Goal: Task Accomplishment & Management: Manage account settings

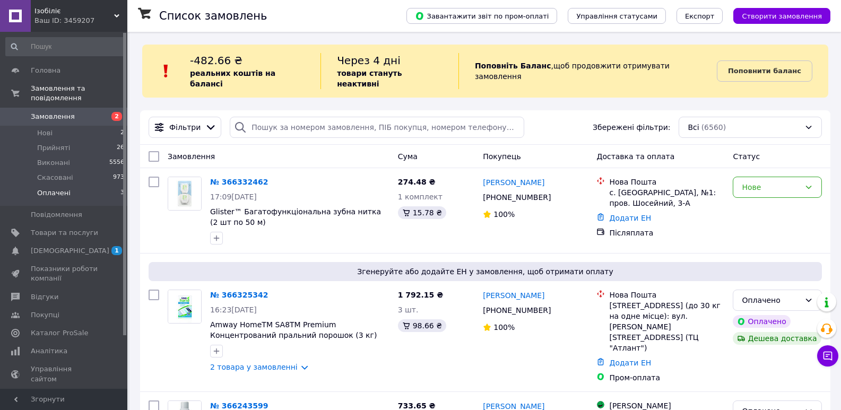
click at [66, 188] on span "Оплачені" at bounding box center [53, 193] width 33 height 10
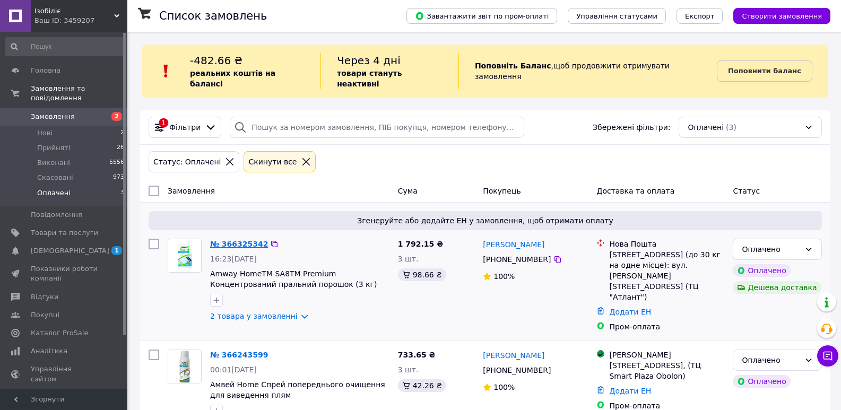
click at [244, 240] on link "№ 366325342" at bounding box center [239, 244] width 58 height 8
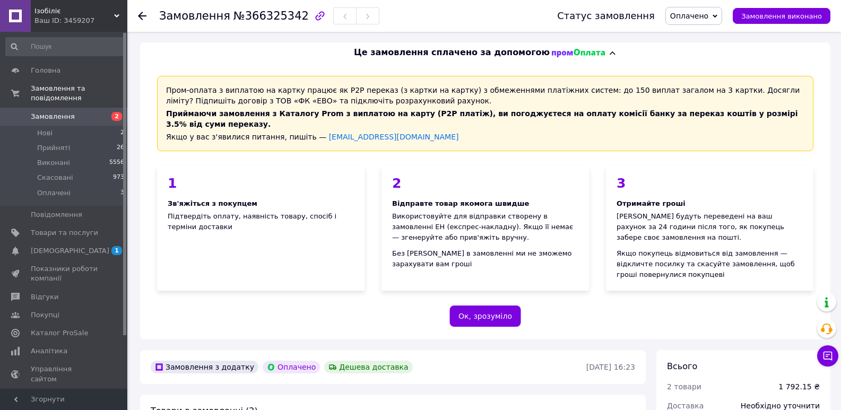
click at [722, 11] on span "Оплачено" at bounding box center [693, 16] width 57 height 18
click at [705, 37] on li "Прийнято" at bounding box center [694, 37] width 56 height 16
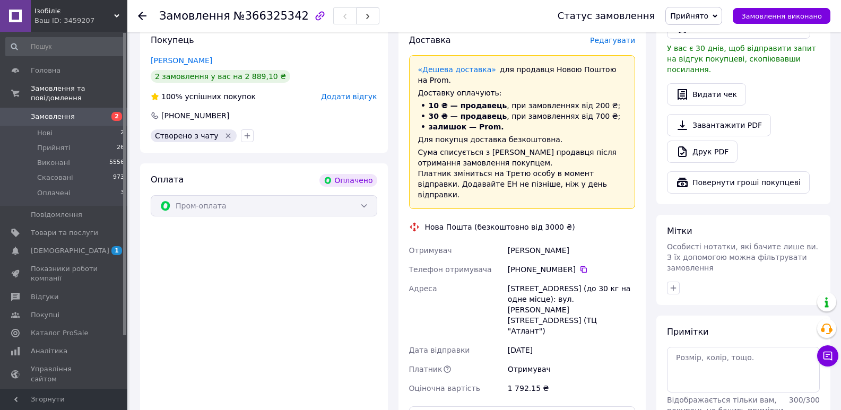
scroll to position [690, 0]
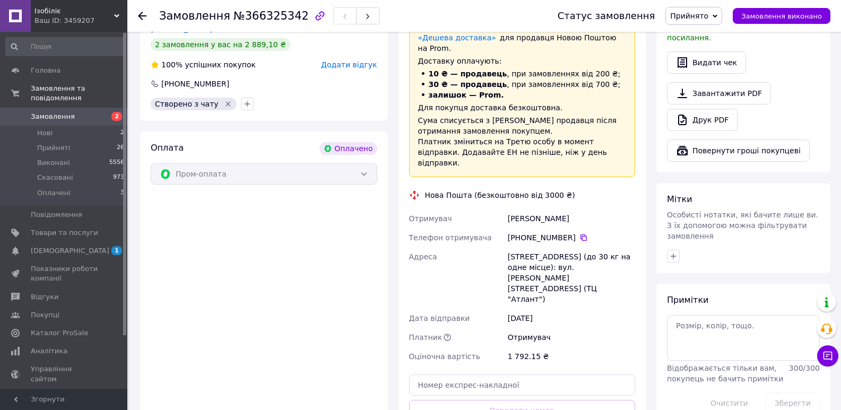
scroll to position [637, 0]
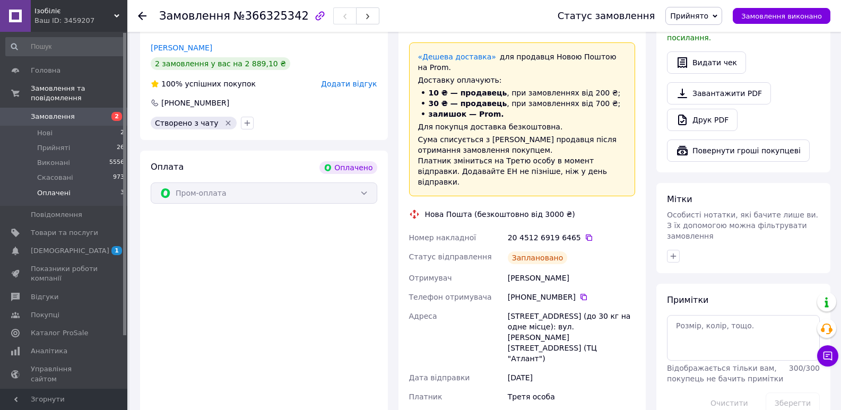
click at [63, 188] on span "Оплачені" at bounding box center [53, 193] width 33 height 10
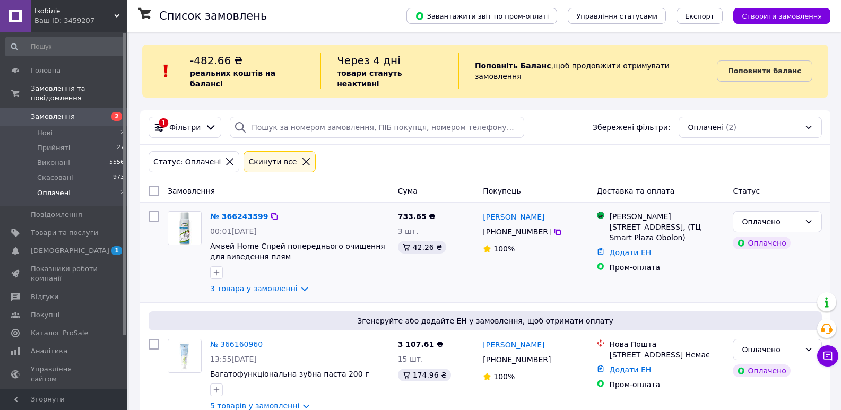
click at [229, 212] on link "№ 366243599" at bounding box center [239, 216] width 58 height 8
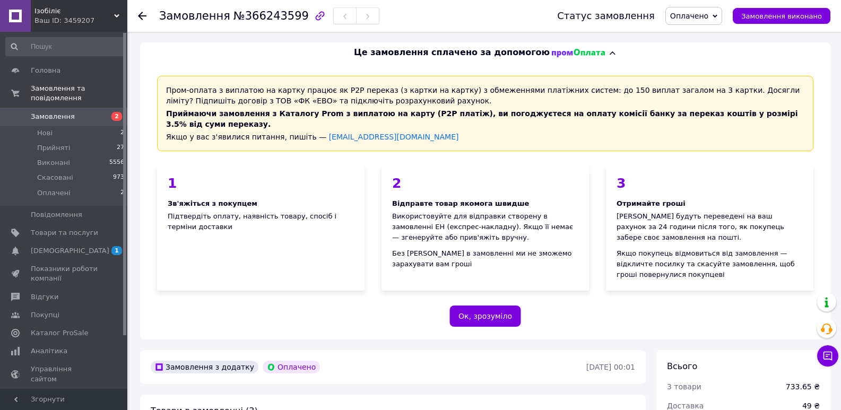
click at [722, 11] on span "Оплачено" at bounding box center [693, 16] width 57 height 18
click at [722, 32] on li "Прийнято" at bounding box center [694, 37] width 56 height 16
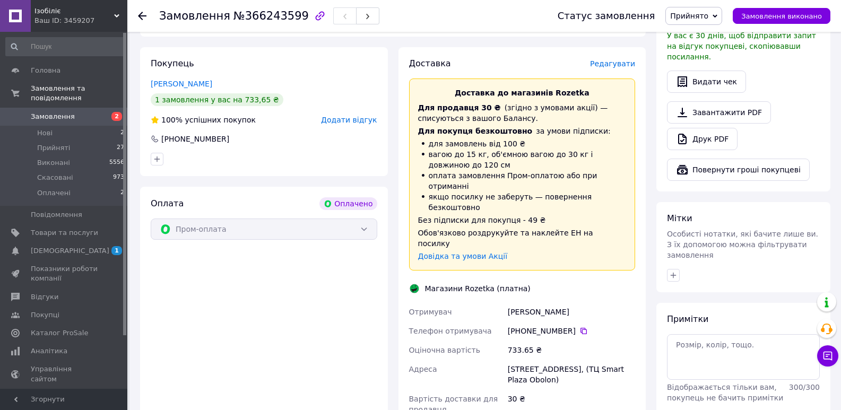
scroll to position [743, 0]
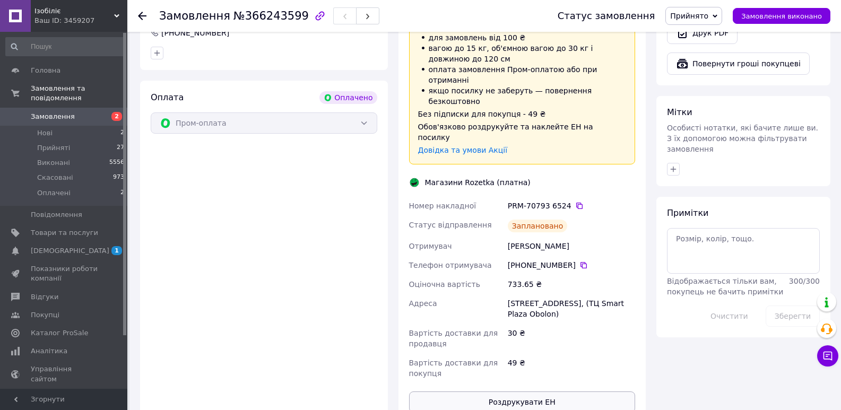
click at [529, 392] on button "Роздрукувати ЕН" at bounding box center [522, 402] width 227 height 21
click at [44, 188] on span "Оплачені" at bounding box center [53, 193] width 33 height 10
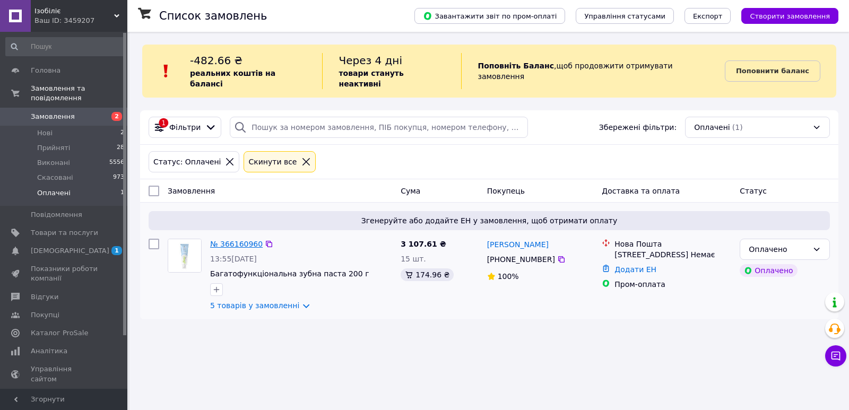
click at [239, 240] on link "№ 366160960" at bounding box center [236, 244] width 53 height 8
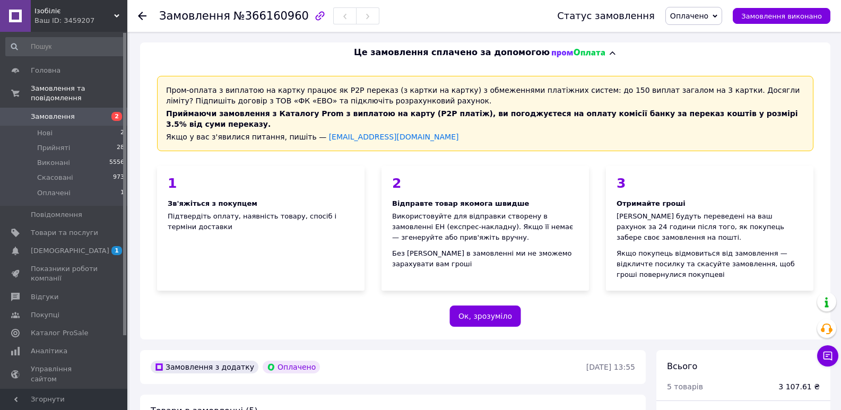
click at [717, 15] on icon at bounding box center [715, 16] width 5 height 5
click at [708, 34] on li "Прийнято" at bounding box center [694, 37] width 56 height 16
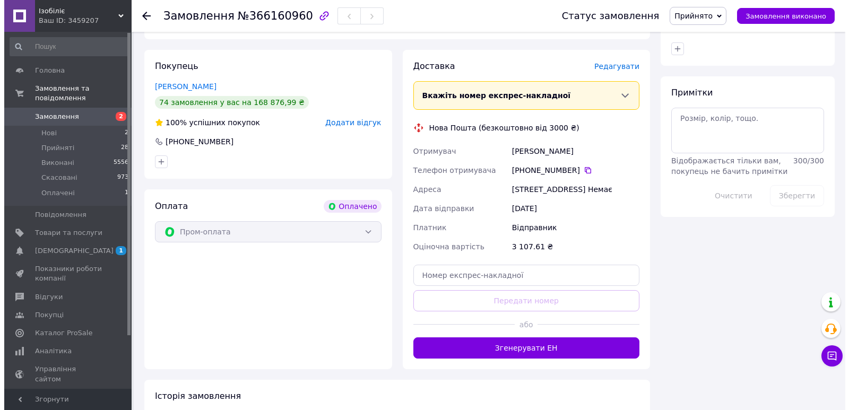
scroll to position [849, 0]
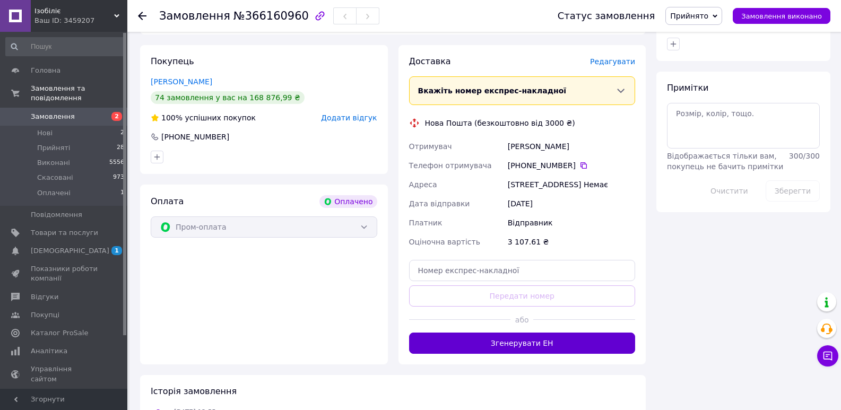
click at [560, 333] on button "Згенерувати ЕН" at bounding box center [522, 343] width 227 height 21
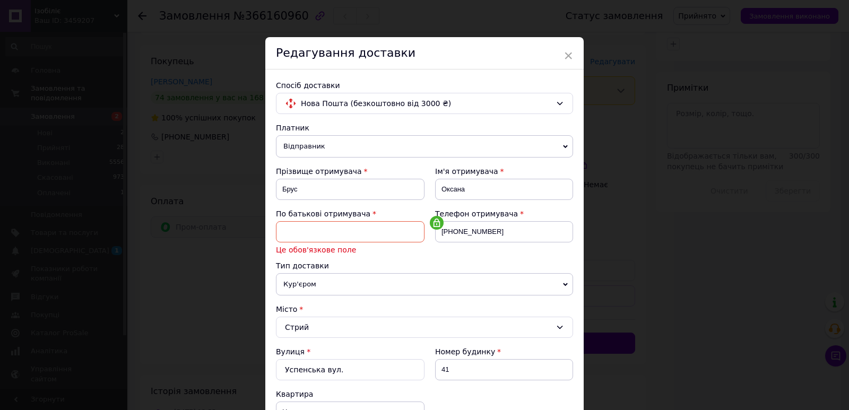
click at [288, 231] on input at bounding box center [350, 231] width 149 height 21
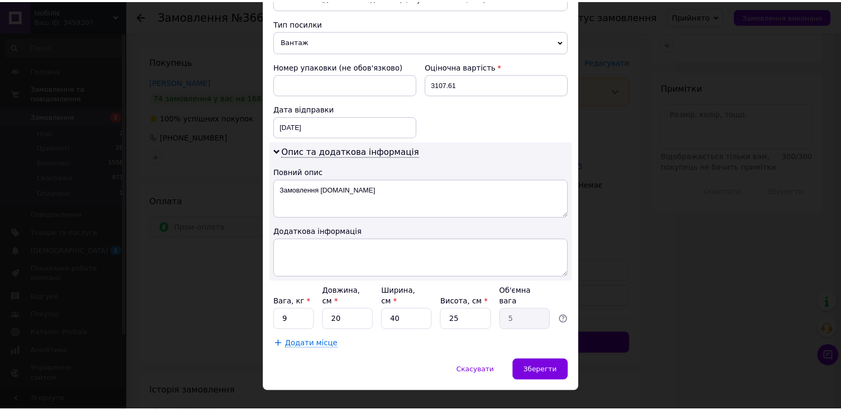
scroll to position [456, 0]
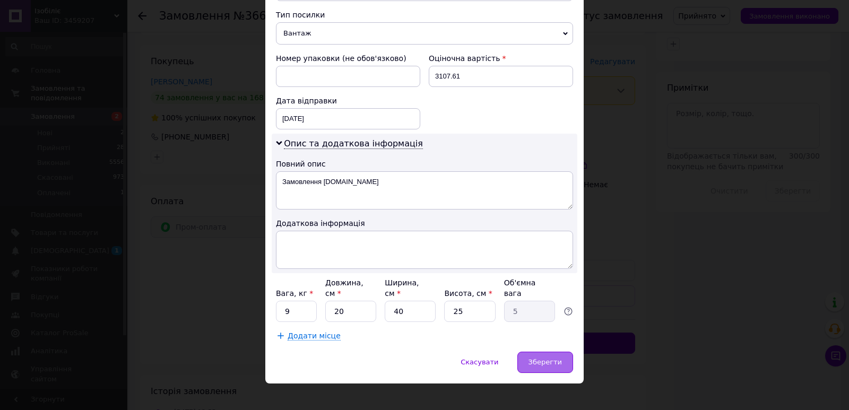
type input "Миколаївна"
click at [556, 358] on span "Зберегти" at bounding box center [545, 362] width 33 height 8
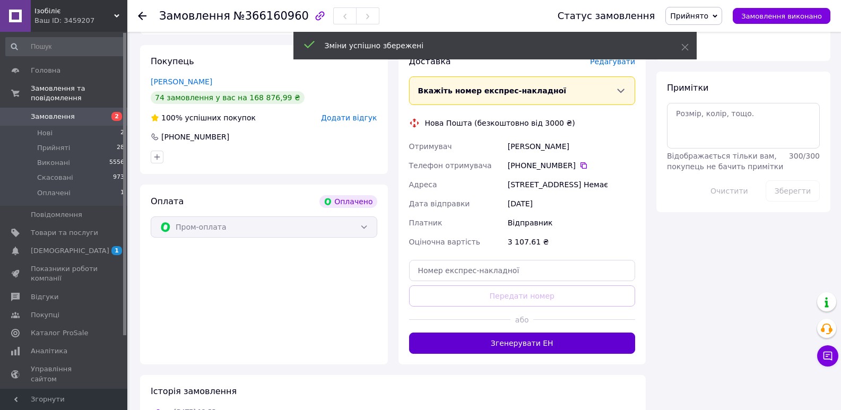
click at [512, 333] on button "Згенерувати ЕН" at bounding box center [522, 343] width 227 height 21
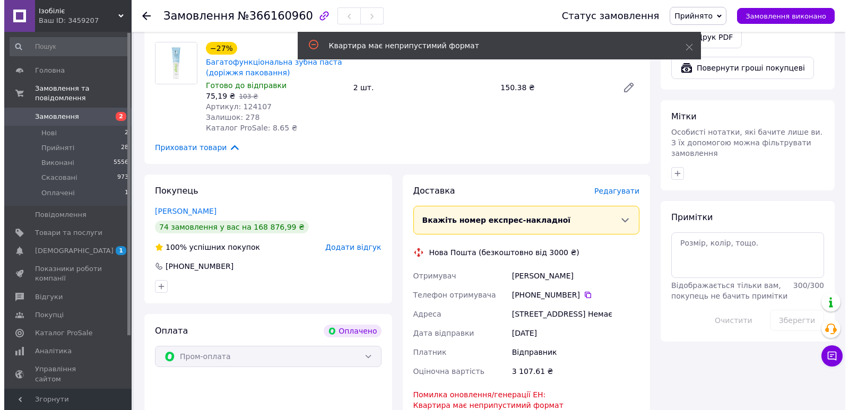
scroll to position [690, 0]
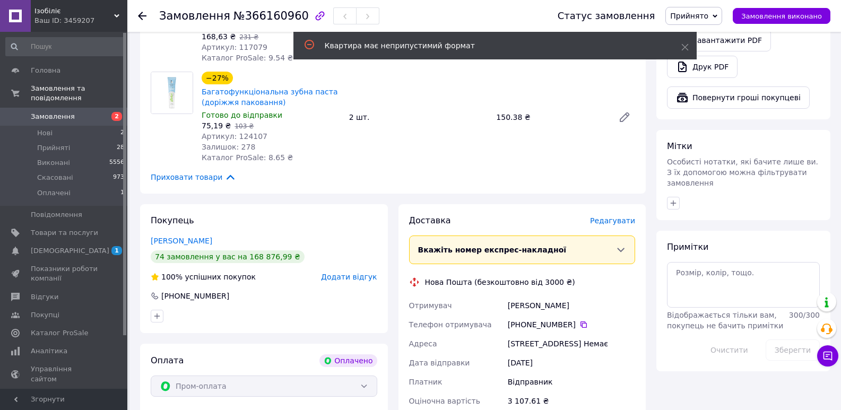
click at [613, 217] on span "Редагувати" at bounding box center [612, 221] width 45 height 8
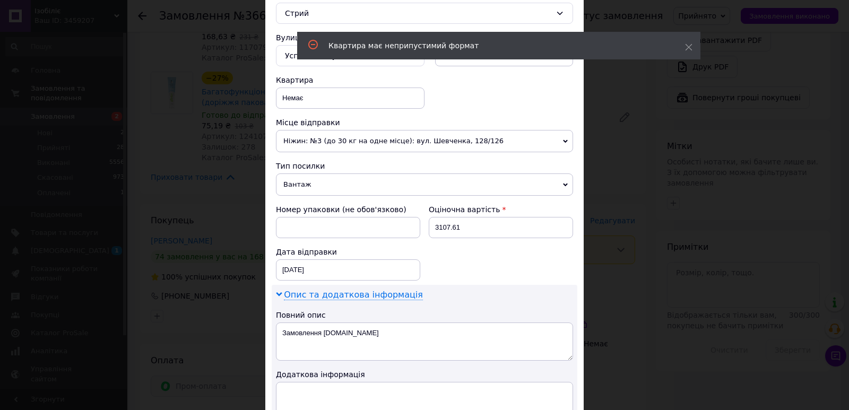
scroll to position [318, 0]
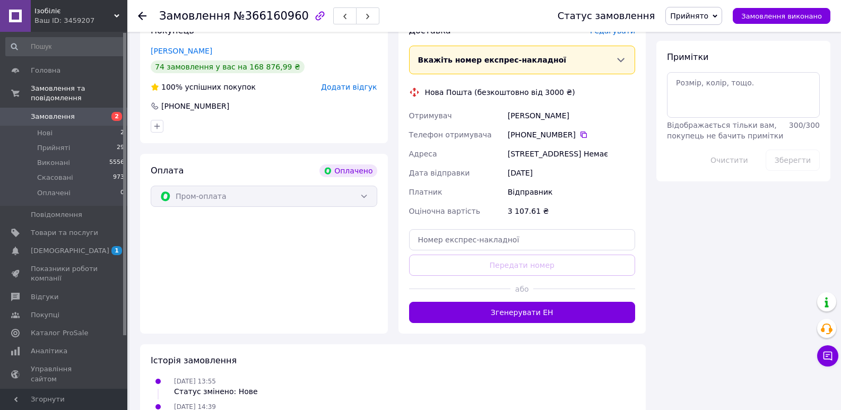
scroll to position [880, 0]
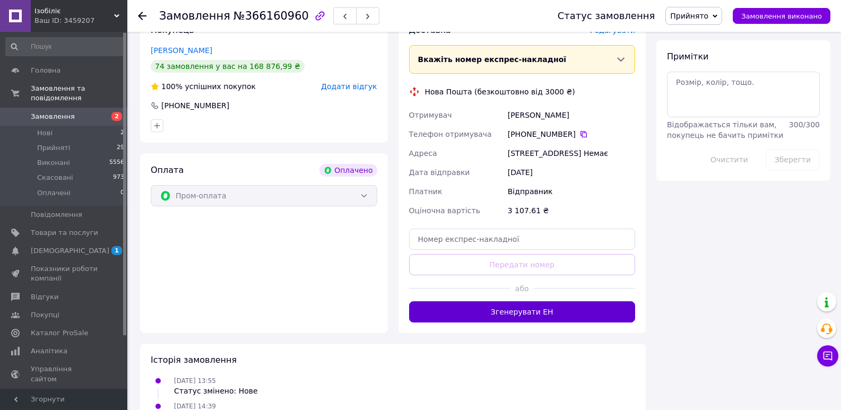
click at [522, 301] on button "Згенерувати ЕН" at bounding box center [522, 311] width 227 height 21
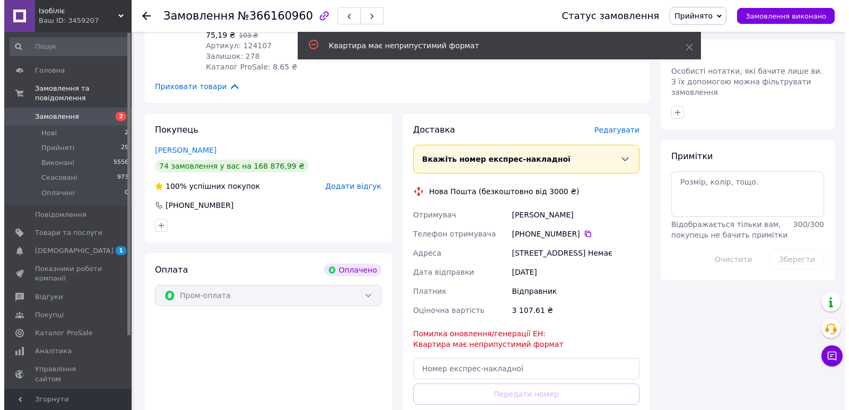
scroll to position [774, 0]
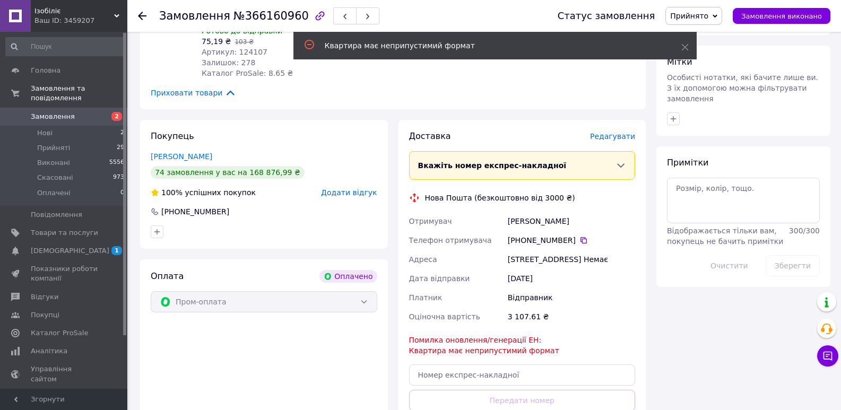
click at [617, 132] on span "Редагувати" at bounding box center [612, 136] width 45 height 8
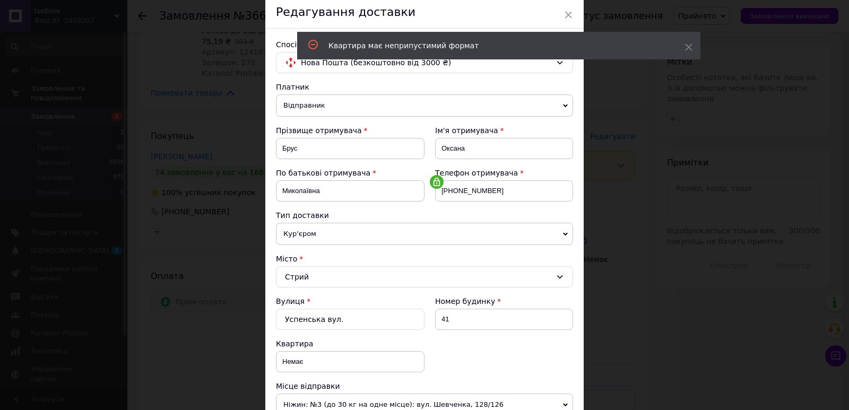
scroll to position [106, 0]
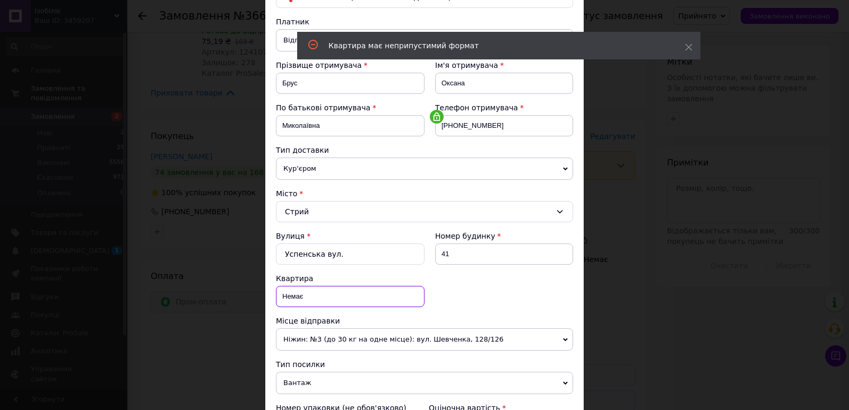
drag, startPoint x: 325, startPoint y: 300, endPoint x: 281, endPoint y: 300, distance: 44.0
click at [281, 300] on input "Немає" at bounding box center [350, 296] width 149 height 21
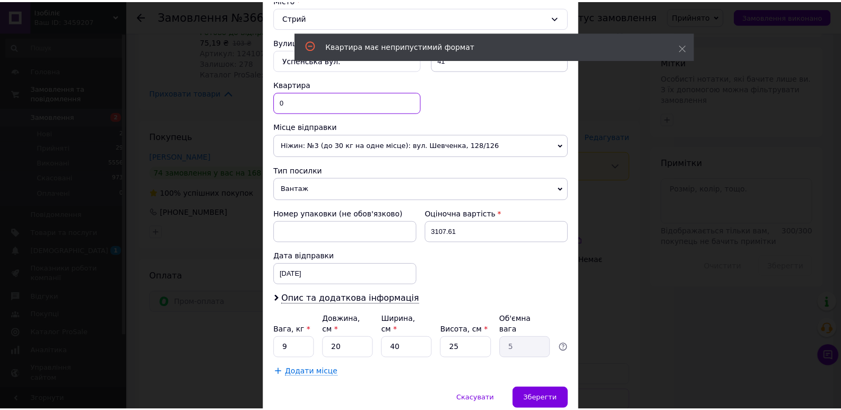
scroll to position [337, 0]
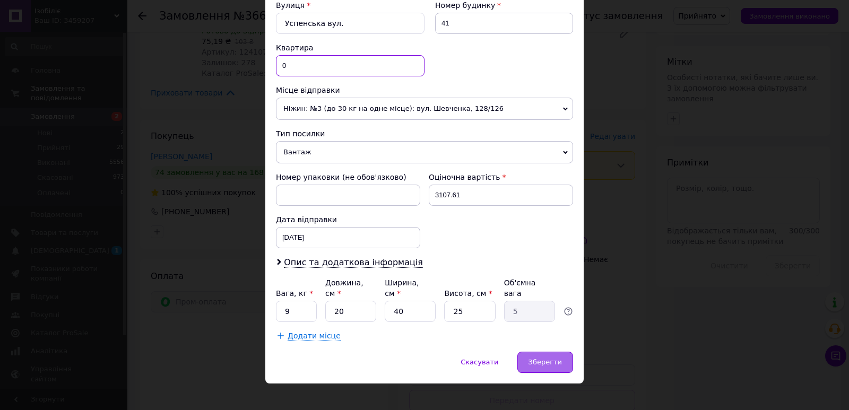
type input "0"
click at [550, 358] on span "Зберегти" at bounding box center [545, 362] width 33 height 8
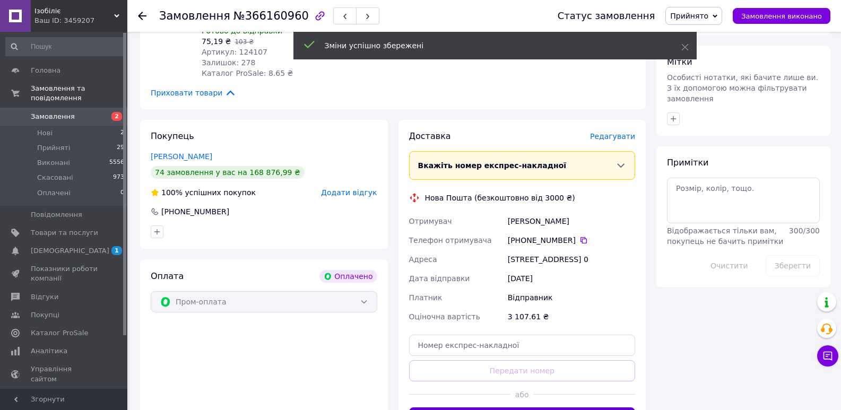
click at [532, 408] on button "Згенерувати ЕН" at bounding box center [522, 418] width 227 height 21
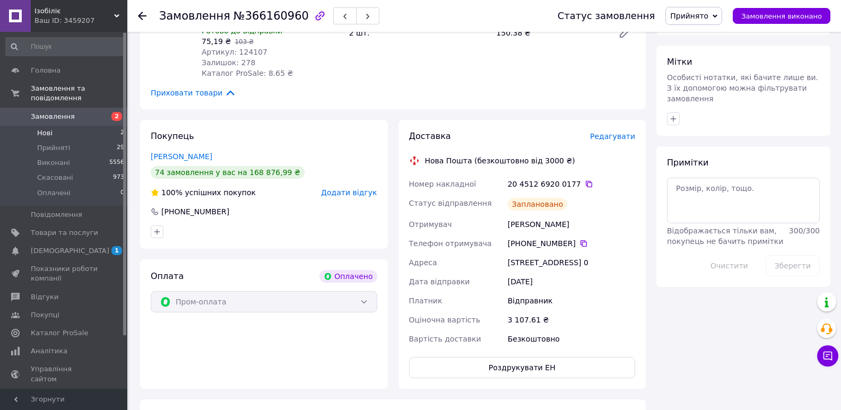
click at [38, 128] on span "Нові" at bounding box center [44, 133] width 15 height 10
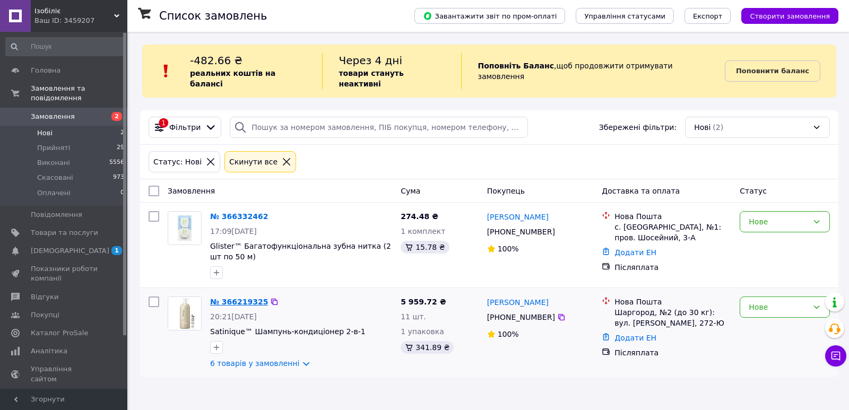
click at [228, 298] on link "№ 366219325" at bounding box center [239, 302] width 58 height 8
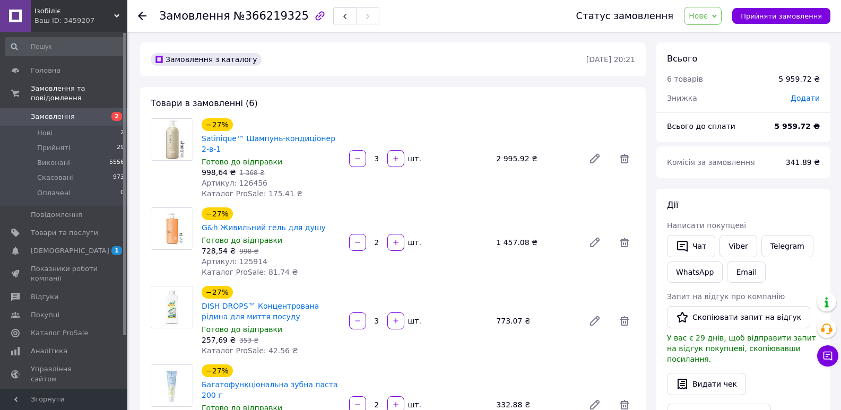
click at [722, 13] on span "Нове" at bounding box center [703, 16] width 38 height 18
click at [717, 35] on li "Прийнято" at bounding box center [709, 37] width 49 height 16
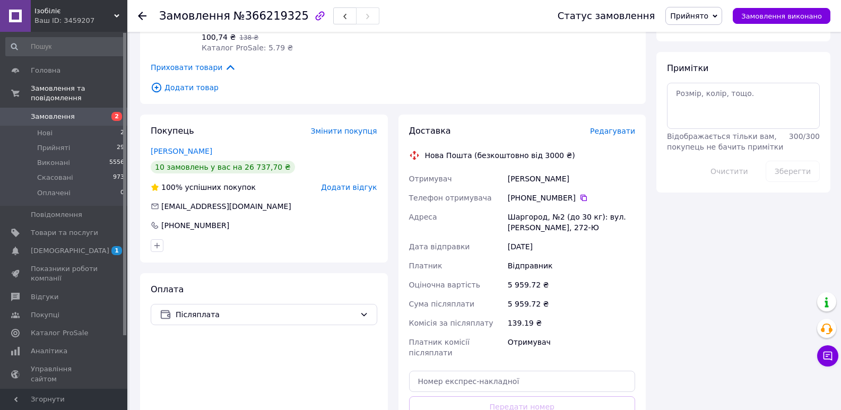
scroll to position [531, 0]
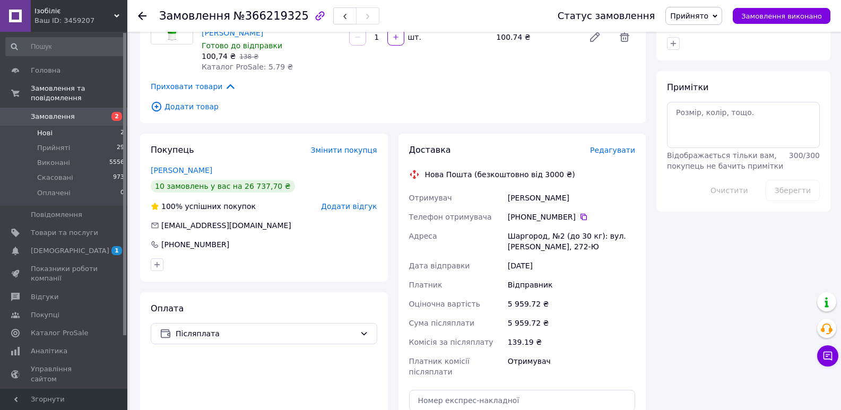
click at [55, 126] on li "Нові 2" at bounding box center [65, 133] width 131 height 15
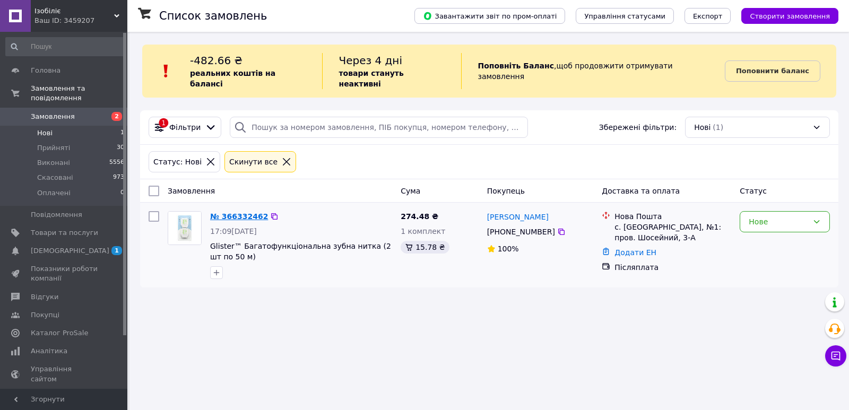
click at [235, 212] on link "№ 366332462" at bounding box center [239, 216] width 58 height 8
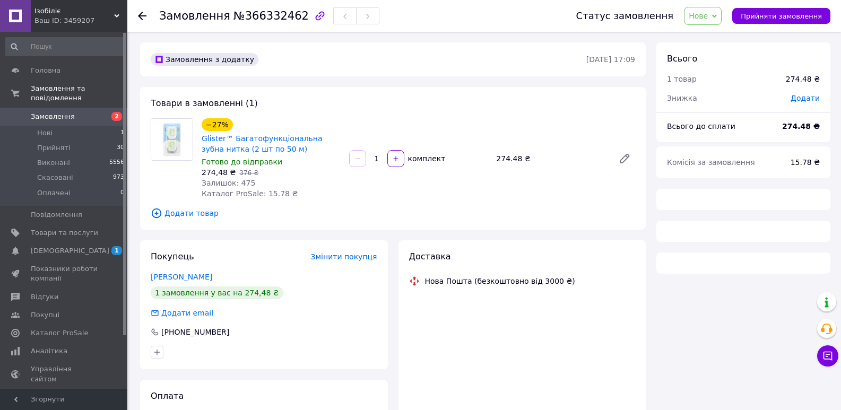
click at [722, 13] on span "Нове" at bounding box center [703, 16] width 38 height 18
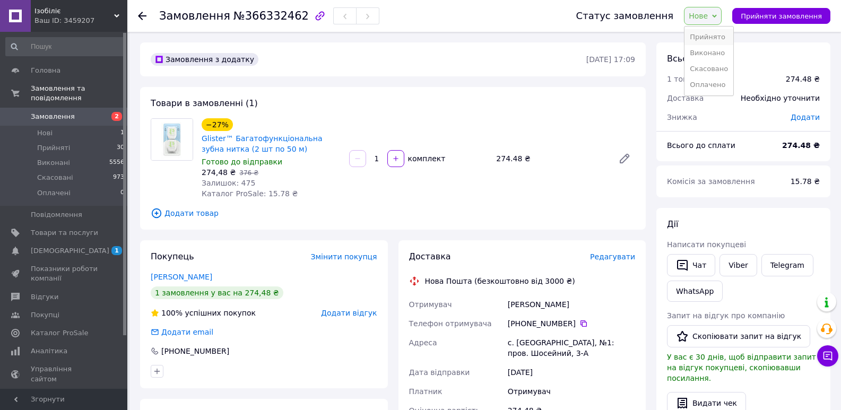
click at [713, 35] on li "Прийнято" at bounding box center [709, 37] width 49 height 16
click at [58, 246] on span "[DEMOGRAPHIC_DATA]" at bounding box center [70, 251] width 79 height 10
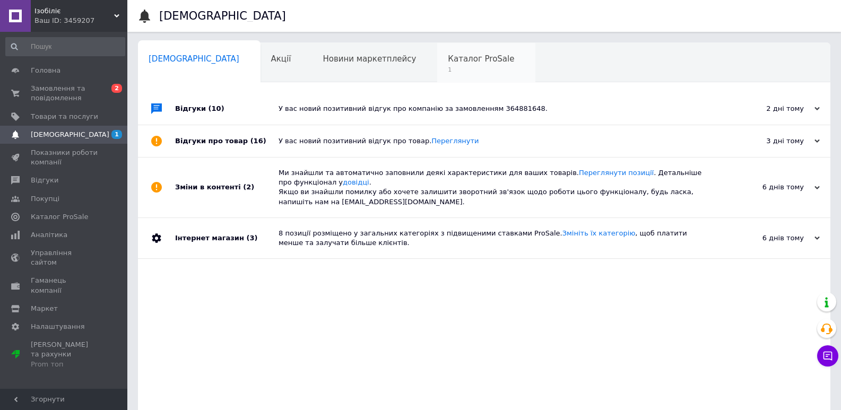
click at [448, 59] on span "Каталог ProSale" at bounding box center [481, 59] width 66 height 10
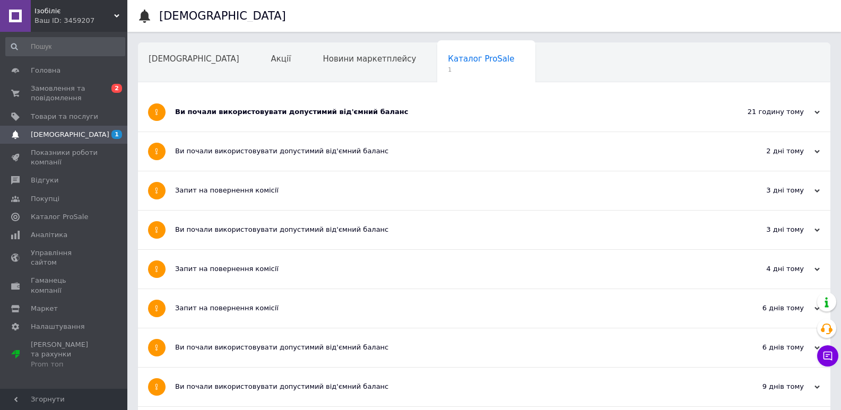
click at [316, 117] on div "Ви почали використовувати допустимий від'ємний баланс" at bounding box center [444, 112] width 539 height 10
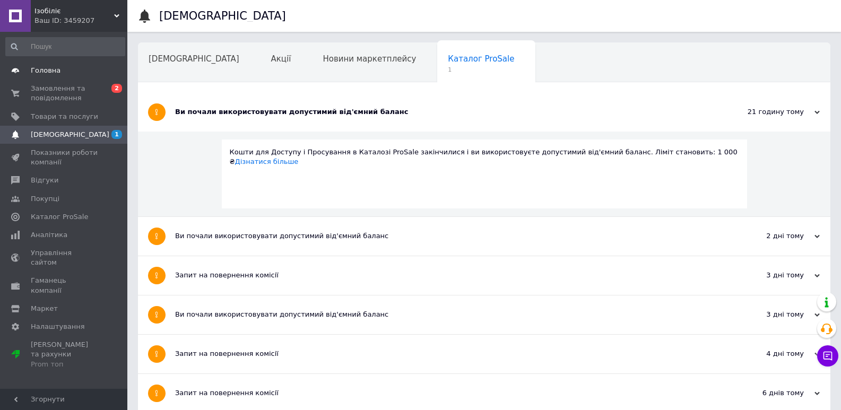
click at [55, 70] on span "Головна" at bounding box center [46, 71] width 30 height 10
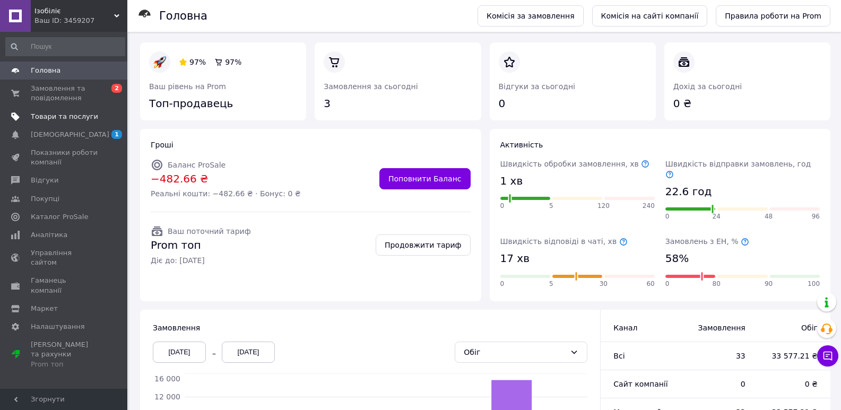
click at [58, 117] on span "Товари та послуги" at bounding box center [64, 117] width 67 height 10
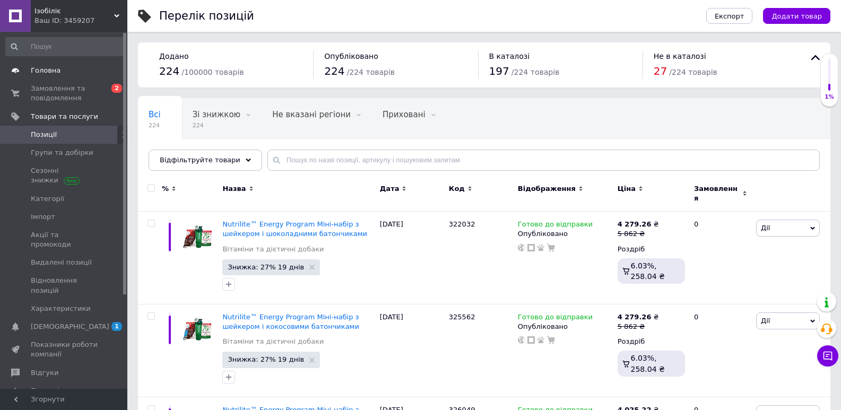
click at [54, 68] on span "Головна" at bounding box center [46, 71] width 30 height 10
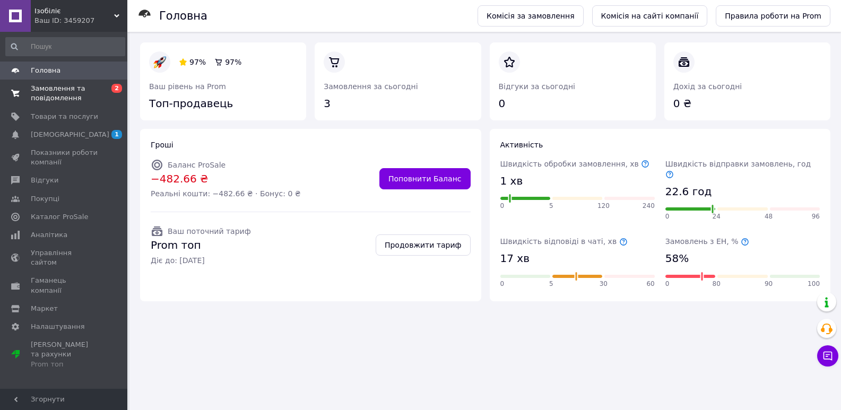
click at [44, 89] on span "Замовлення та повідомлення" at bounding box center [64, 93] width 67 height 19
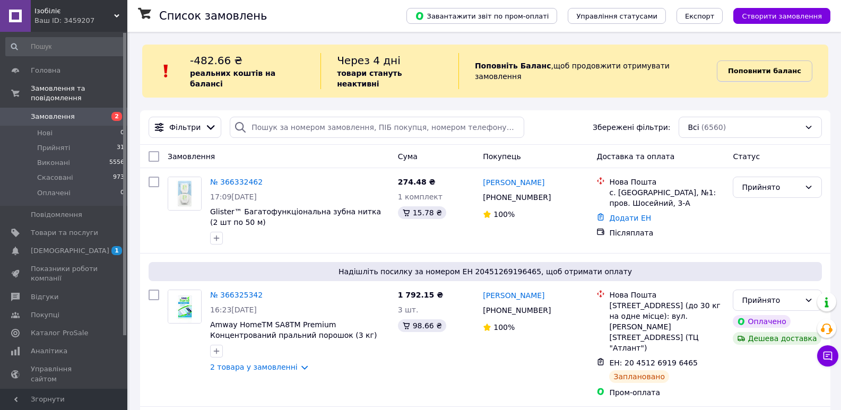
click at [747, 67] on b "Поповнити баланс" at bounding box center [764, 71] width 73 height 8
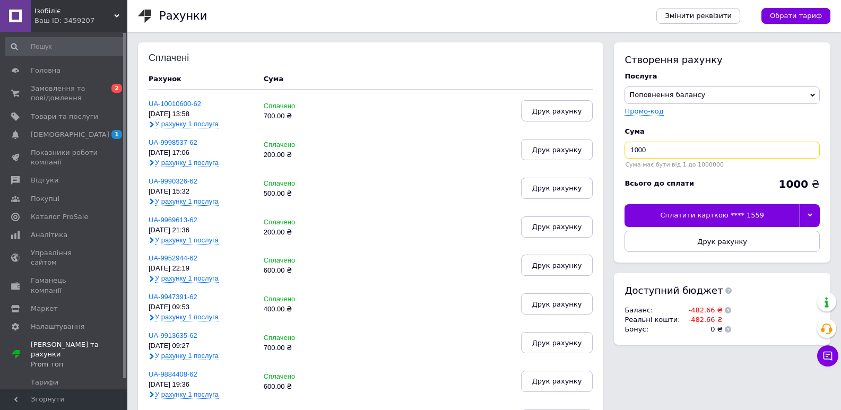
drag, startPoint x: 652, startPoint y: 153, endPoint x: 621, endPoint y: 150, distance: 30.5
click at [621, 150] on div "Створення рахунку Послуга Поповнення балансу Premium-дизайн Промо-код Cума 1000…" at bounding box center [722, 152] width 217 height 220
type input "600"
click at [810, 212] on div at bounding box center [810, 215] width 20 height 22
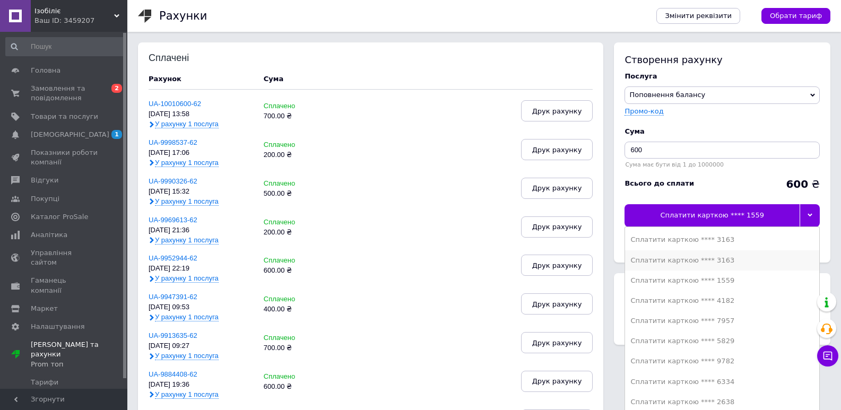
click at [728, 260] on div "Сплатити карткою **** 3163" at bounding box center [722, 261] width 184 height 10
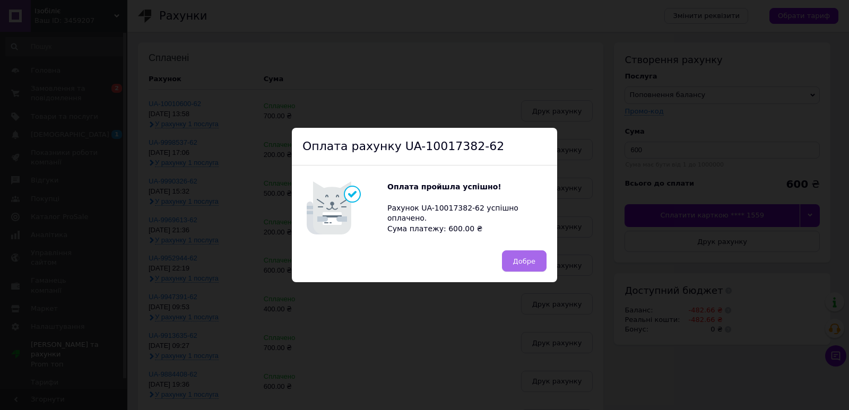
click at [540, 254] on button "Добре" at bounding box center [524, 260] width 45 height 21
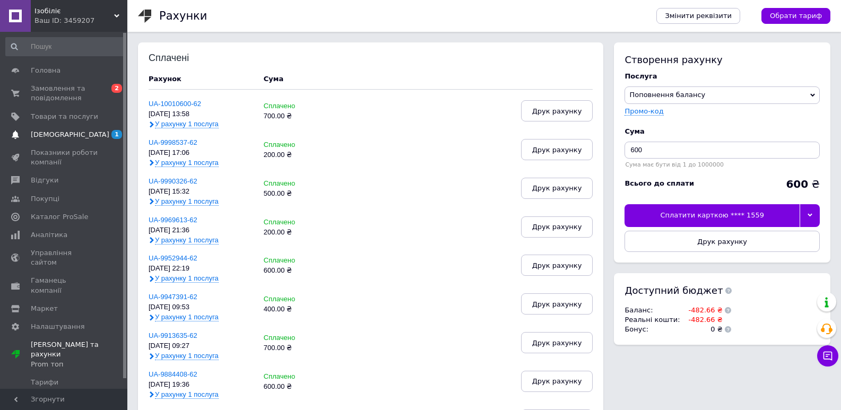
click at [49, 137] on span "[DEMOGRAPHIC_DATA]" at bounding box center [70, 135] width 79 height 10
